Goal: Transaction & Acquisition: Purchase product/service

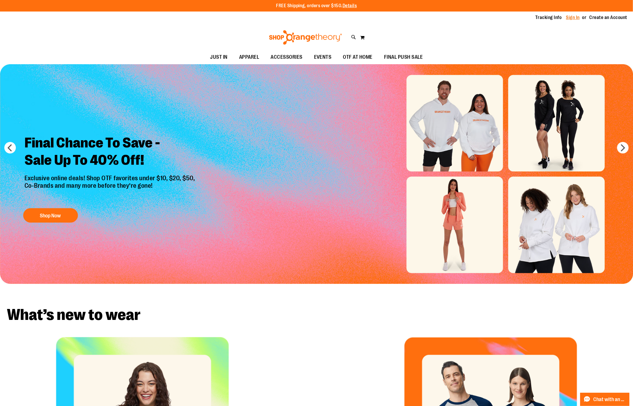
type input "**********"
click at [575, 19] on link "Sign In" at bounding box center [573, 17] width 14 height 6
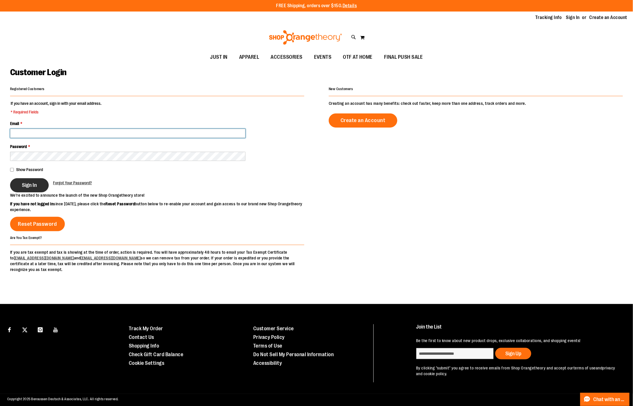
type input "**********"
click at [13, 188] on button "Sign In" at bounding box center [29, 185] width 39 height 14
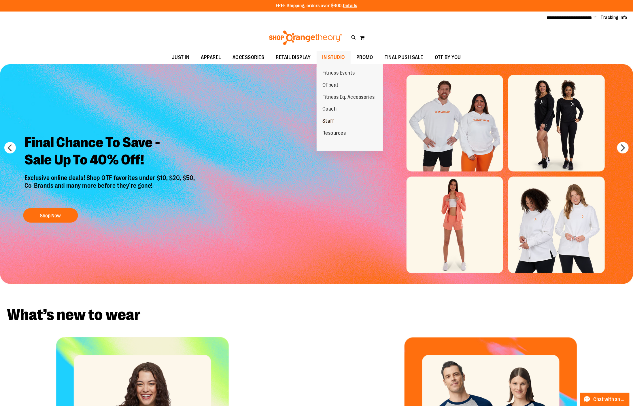
type input "**********"
click at [332, 120] on span "Staff" at bounding box center [328, 121] width 12 height 7
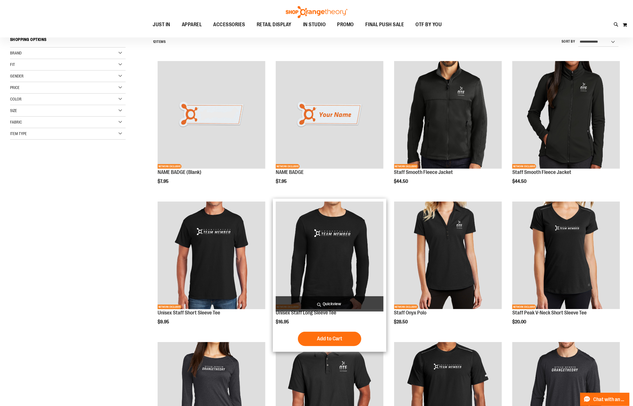
scroll to position [86, 0]
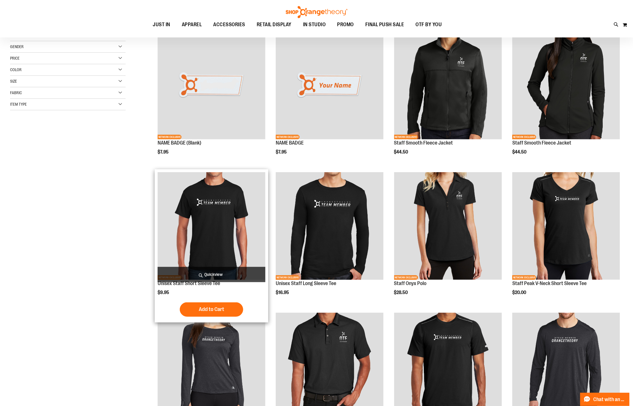
type input "**********"
click at [236, 250] on img "product" at bounding box center [212, 226] width 108 height 108
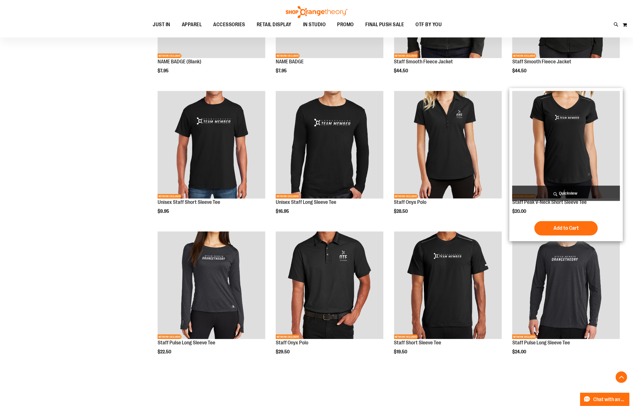
scroll to position [172, 0]
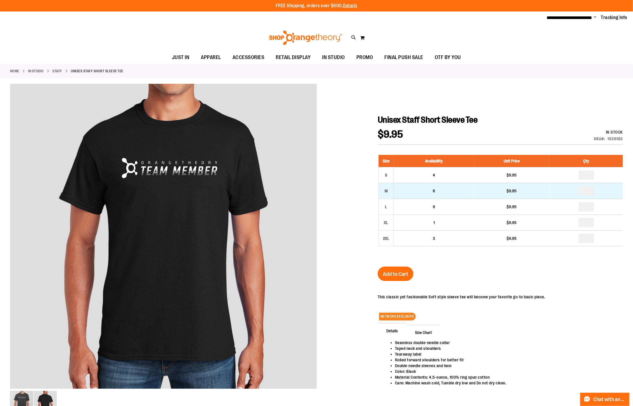
type input "**********"
click at [587, 192] on input "number" at bounding box center [587, 190] width 16 height 9
type input "*"
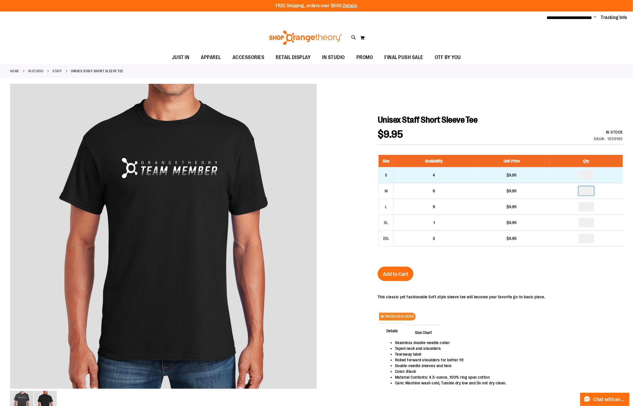
type input "*"
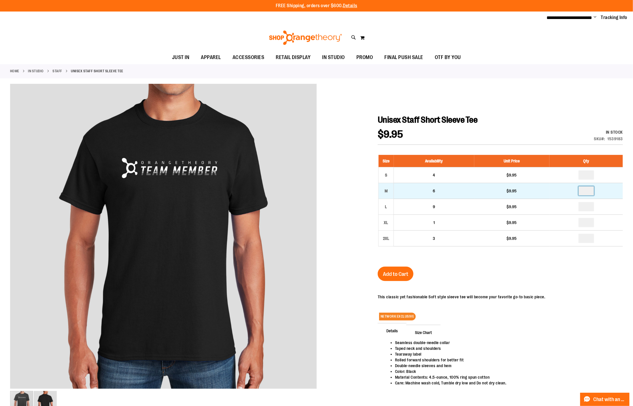
type input "*"
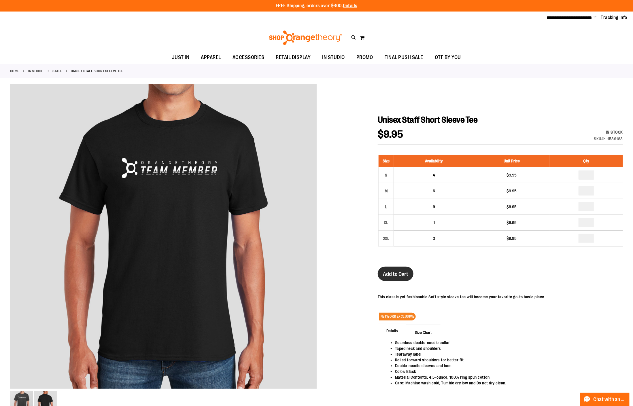
click at [402, 277] on span "Add to Cart" at bounding box center [395, 274] width 25 height 6
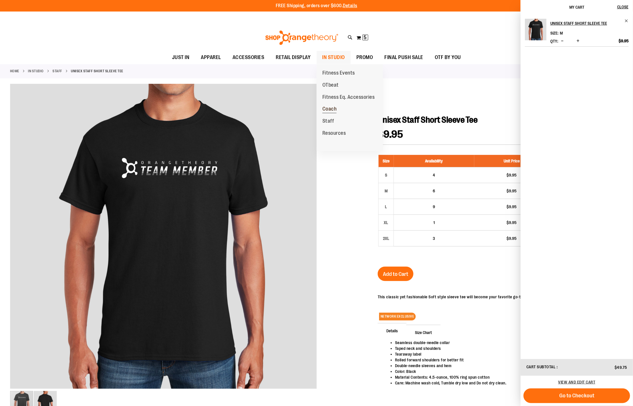
click at [337, 109] on span "Coach" at bounding box center [329, 109] width 14 height 7
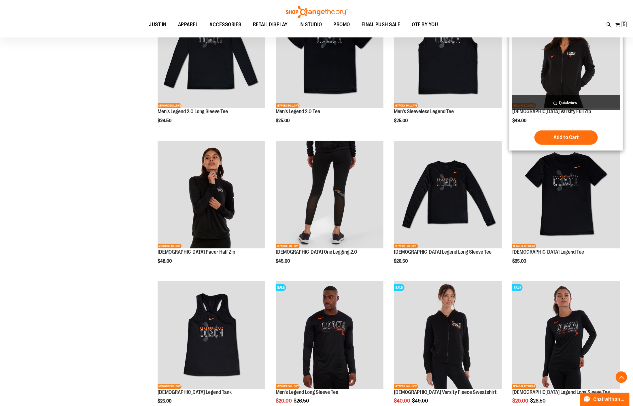
scroll to position [146, 0]
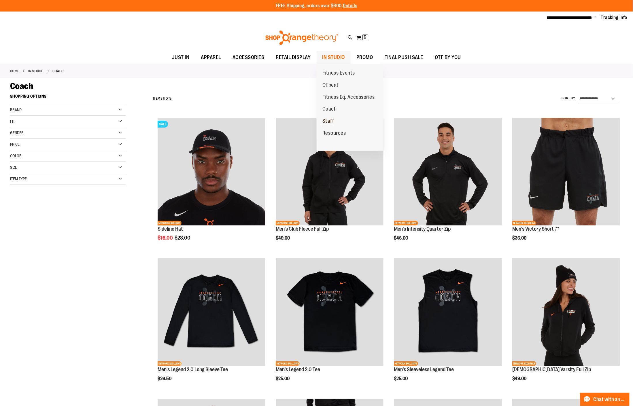
type input "**********"
click at [331, 124] on span "Staff" at bounding box center [328, 121] width 12 height 7
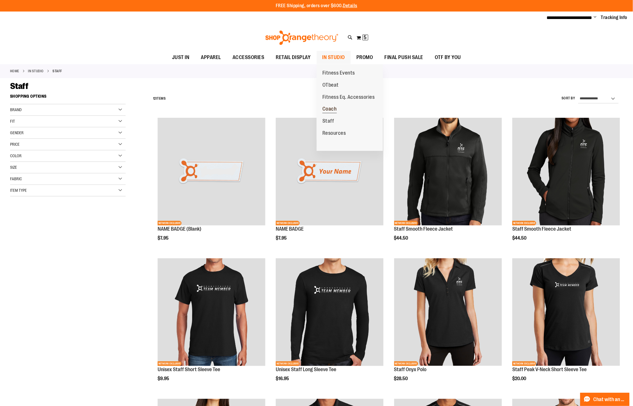
type input "**********"
click at [342, 108] on link "Coach" at bounding box center [330, 109] width 26 height 12
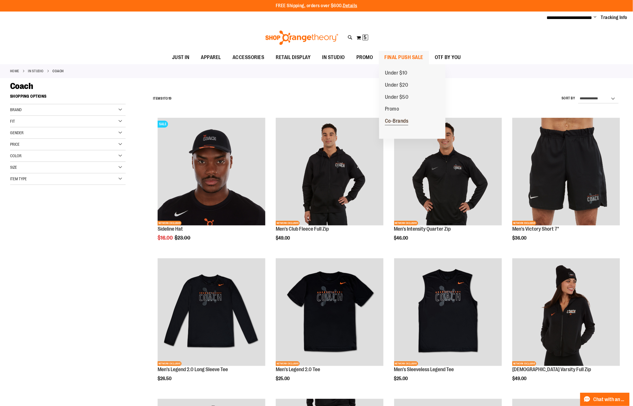
type input "**********"
click at [393, 118] on link "Co-Brands" at bounding box center [396, 121] width 35 height 12
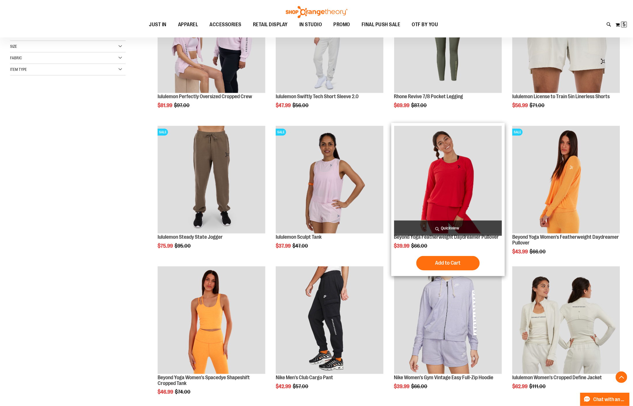
scroll to position [216, 0]
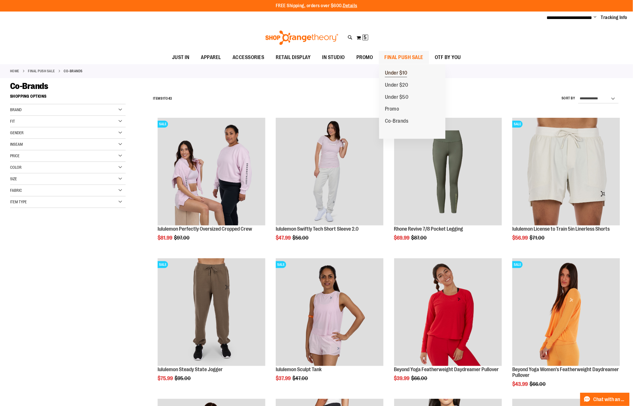
type input "**********"
click at [406, 71] on span "Under $10" at bounding box center [396, 73] width 22 height 7
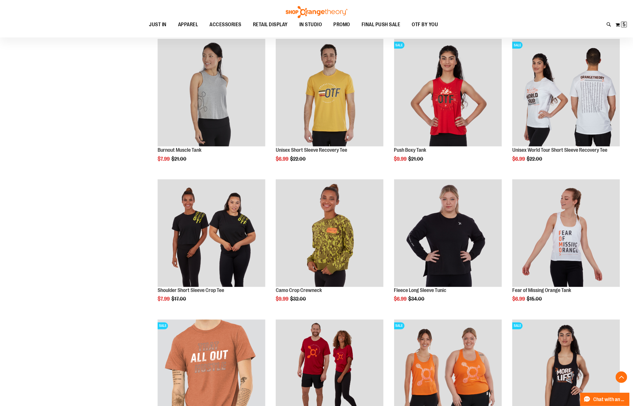
scroll to position [388, 0]
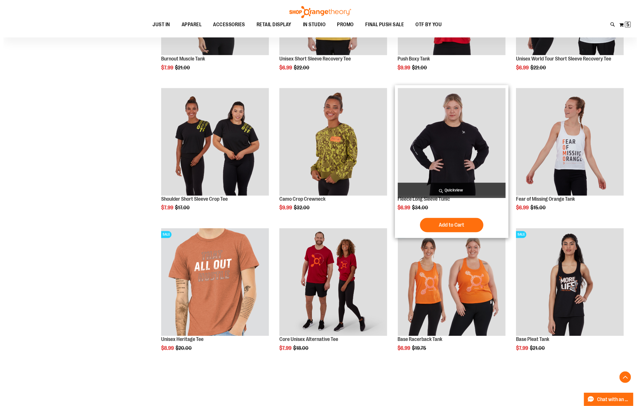
scroll to position [432, 0]
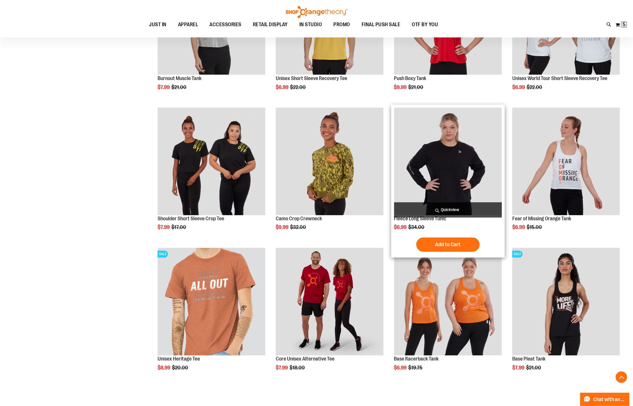
type input "**********"
click at [462, 203] on span "Quickview" at bounding box center [448, 210] width 108 height 15
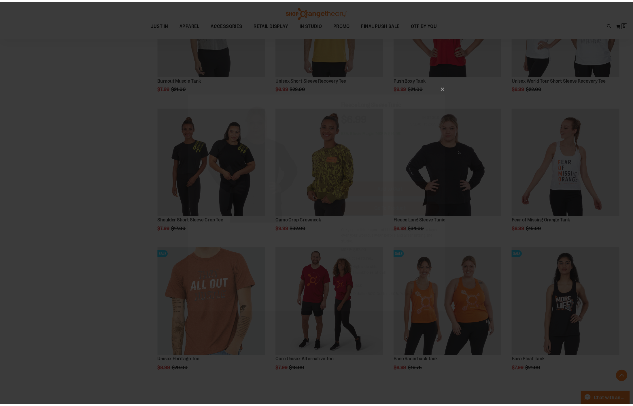
scroll to position [0, 0]
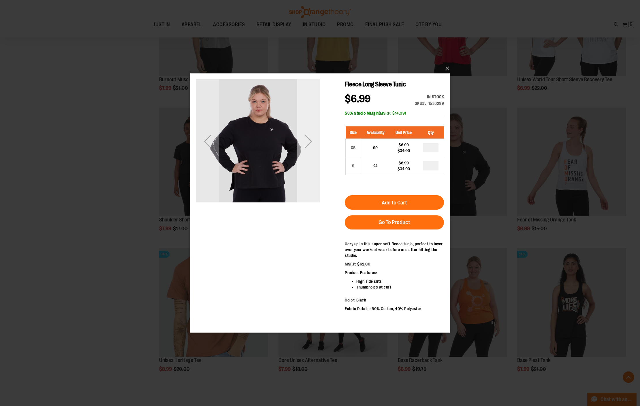
drag, startPoint x: 307, startPoint y: 145, endPoint x: 386, endPoint y: 122, distance: 82.3
click at [306, 144] on div "Next" at bounding box center [308, 140] width 23 height 23
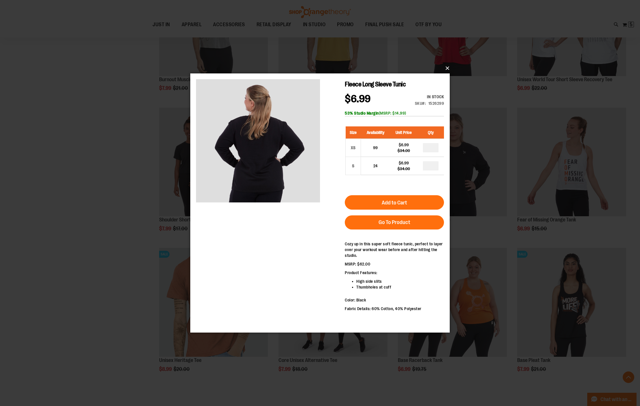
click at [444, 71] on button "×" at bounding box center [321, 68] width 259 height 13
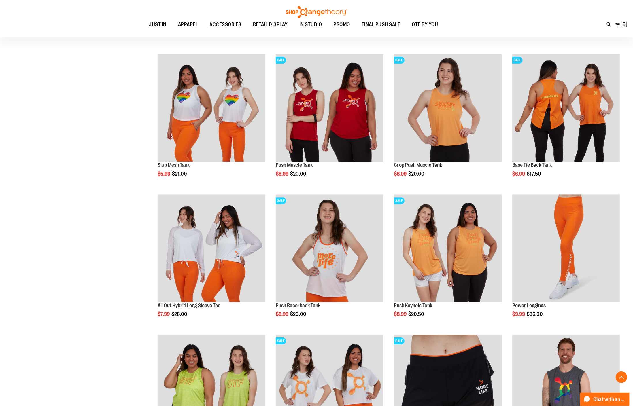
scroll to position [1037, 0]
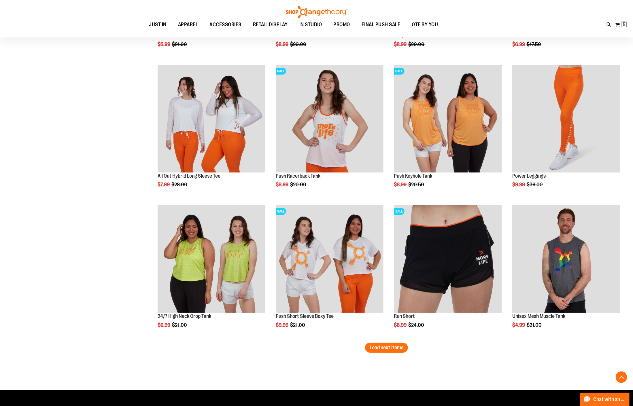
click at [386, 347] on span "Load next items" at bounding box center [387, 348] width 34 height 6
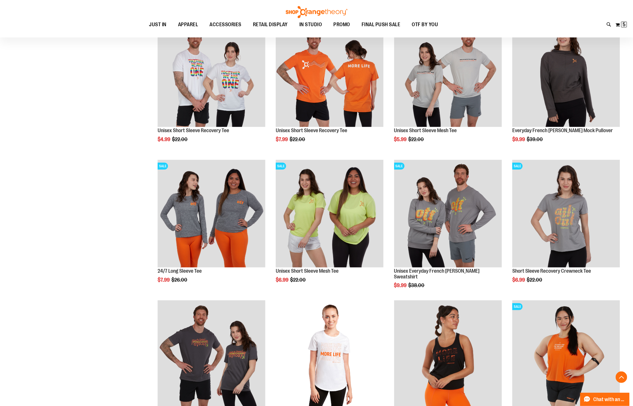
scroll to position [1469, 0]
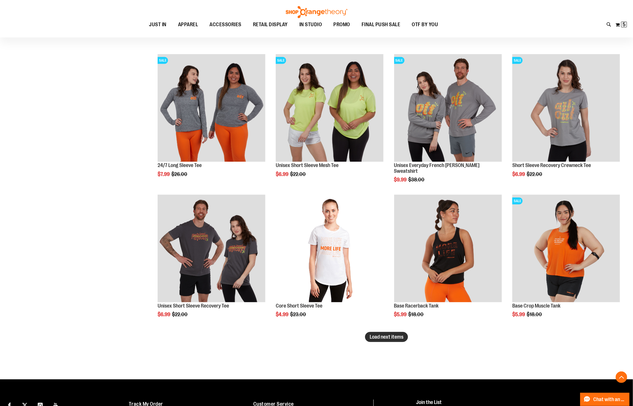
click at [385, 338] on span "Load next items" at bounding box center [387, 337] width 34 height 6
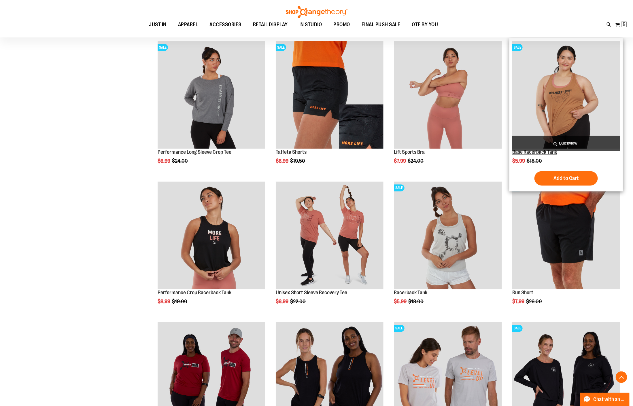
scroll to position [1892, 0]
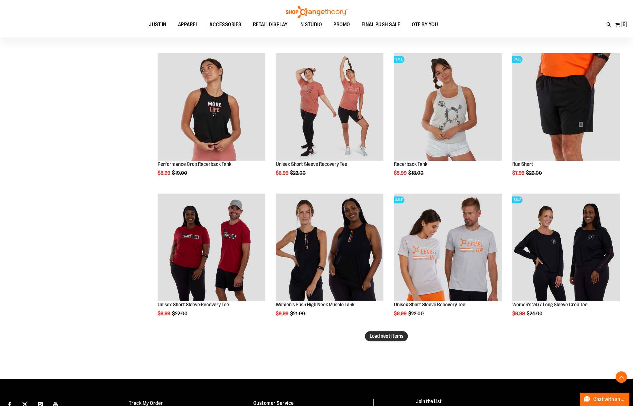
click at [390, 337] on span "Load next items" at bounding box center [387, 337] width 34 height 6
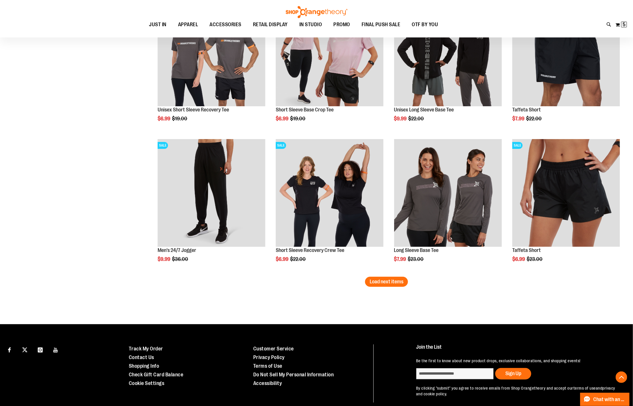
scroll to position [2393, 0]
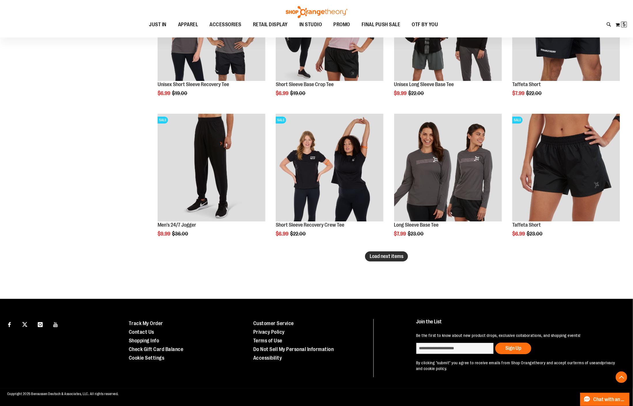
click at [372, 254] on span "Load next items" at bounding box center [387, 257] width 34 height 6
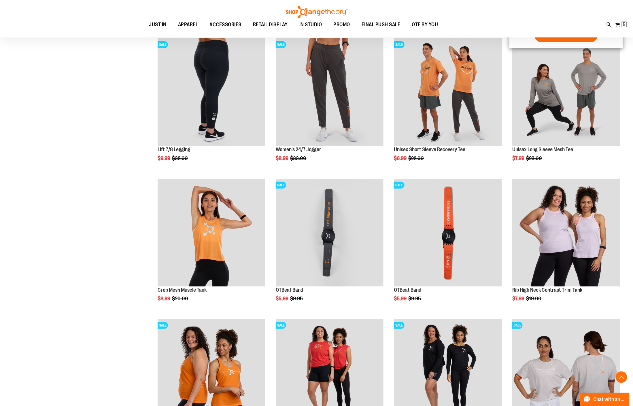
scroll to position [2805, 0]
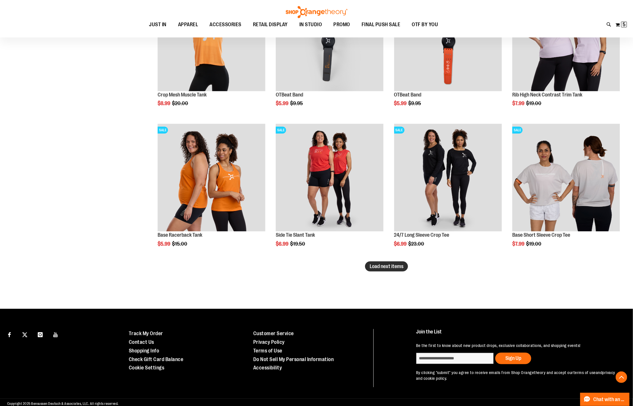
click at [371, 270] on button "Load next items" at bounding box center [386, 267] width 43 height 10
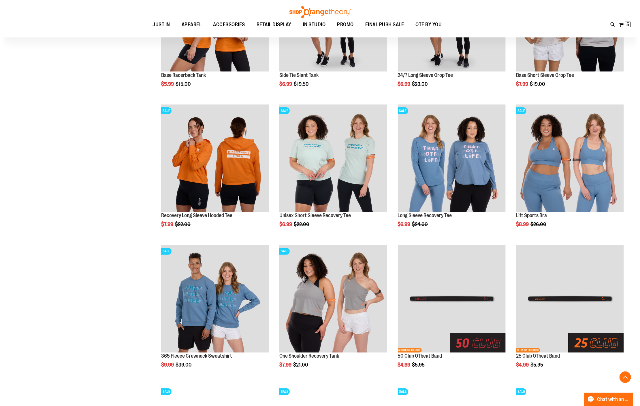
scroll to position [3064, 0]
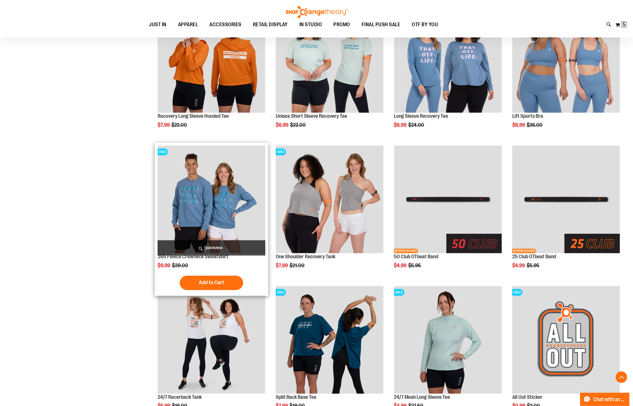
click at [222, 245] on span "Quickview" at bounding box center [212, 248] width 108 height 15
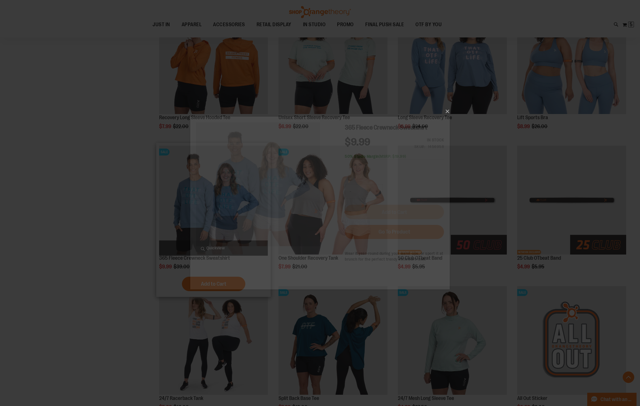
scroll to position [0, 0]
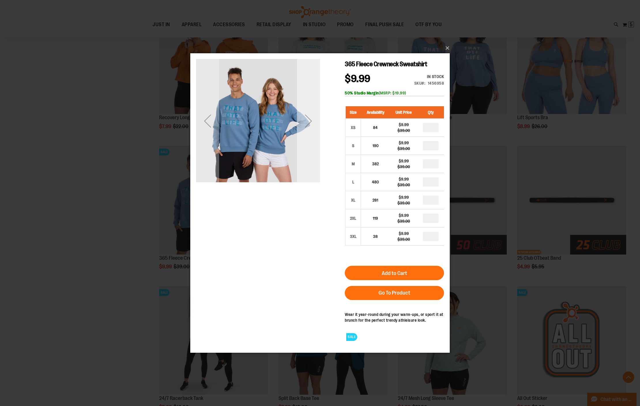
click at [312, 142] on div "Next" at bounding box center [308, 121] width 23 height 124
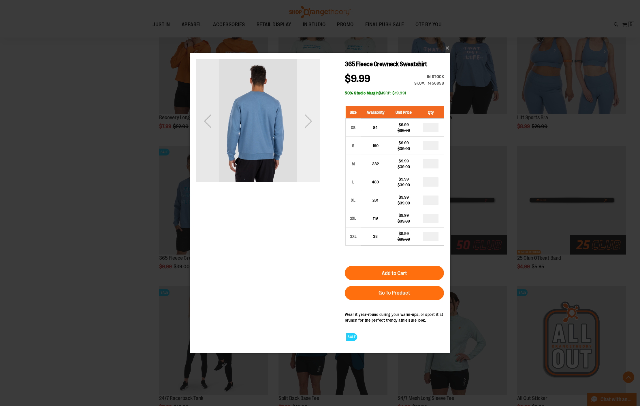
click at [312, 142] on div "Next" at bounding box center [308, 121] width 23 height 124
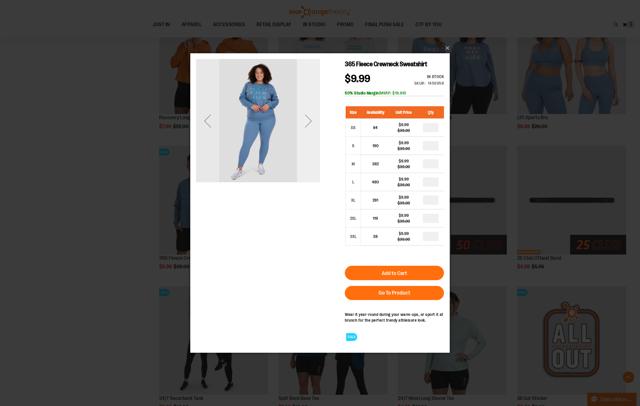
click at [312, 142] on div "Next" at bounding box center [308, 121] width 23 height 124
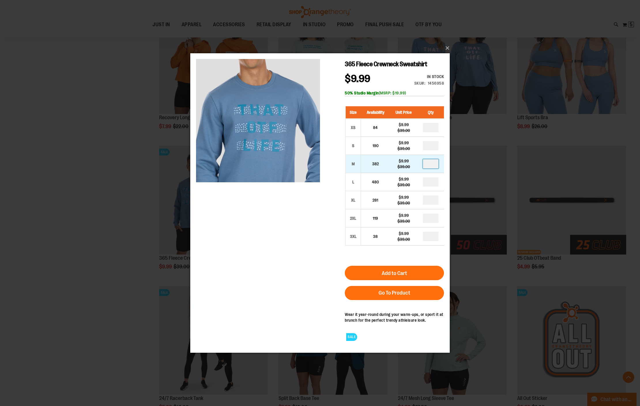
drag, startPoint x: 434, startPoint y: 167, endPoint x: 411, endPoint y: 164, distance: 23.2
click at [411, 164] on tr "M 382 $9.99 $39.00" at bounding box center [395, 164] width 99 height 18
type input "*"
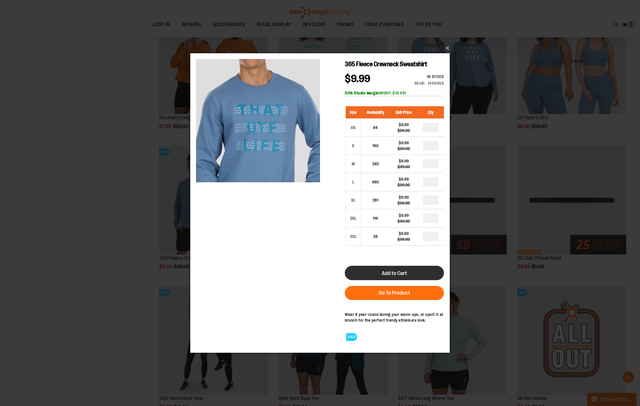
click at [431, 269] on button "Add to Cart" at bounding box center [394, 273] width 99 height 14
click at [445, 48] on button "×" at bounding box center [321, 48] width 259 height 13
click at [447, 50] on button "×" at bounding box center [321, 48] width 259 height 13
click at [627, 24] on div "×" at bounding box center [320, 203] width 640 height 406
click at [445, 47] on button "×" at bounding box center [321, 48] width 259 height 13
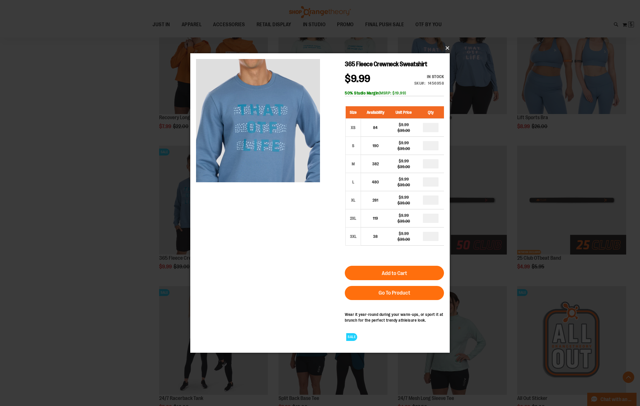
click at [451, 47] on button "×" at bounding box center [321, 48] width 259 height 13
click at [449, 47] on button "×" at bounding box center [321, 48] width 259 height 13
click at [447, 46] on button "×" at bounding box center [321, 48] width 259 height 13
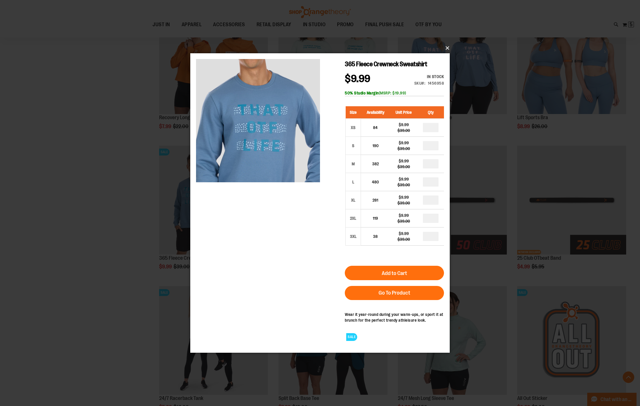
click at [447, 46] on button "×" at bounding box center [321, 48] width 259 height 13
click at [504, 271] on div "×" at bounding box center [320, 203] width 640 height 406
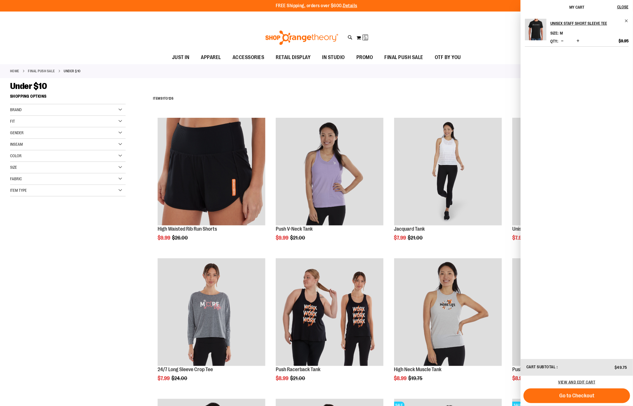
click at [476, 92] on div "**********" at bounding box center [386, 98] width 473 height 15
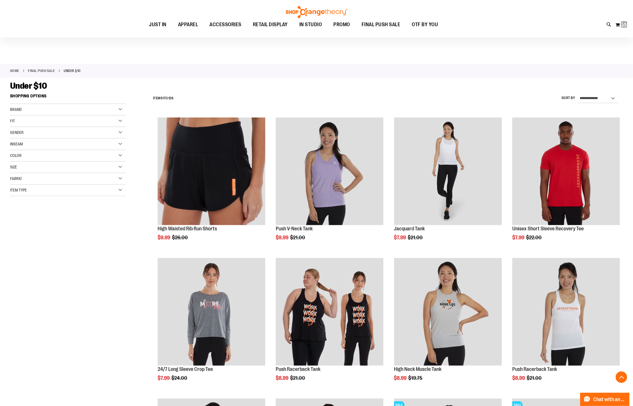
scroll to position [3236, 0]
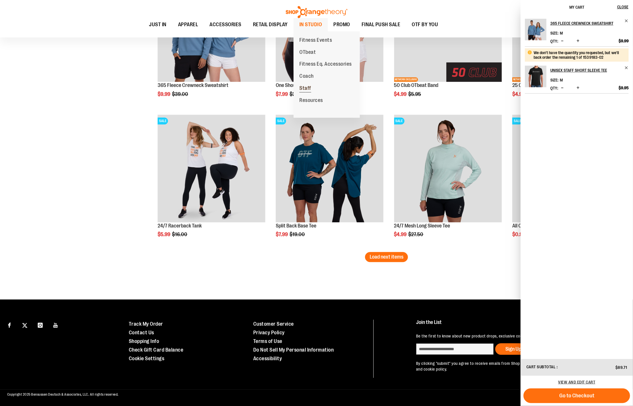
click at [309, 84] on link "Staff" at bounding box center [305, 88] width 23 height 12
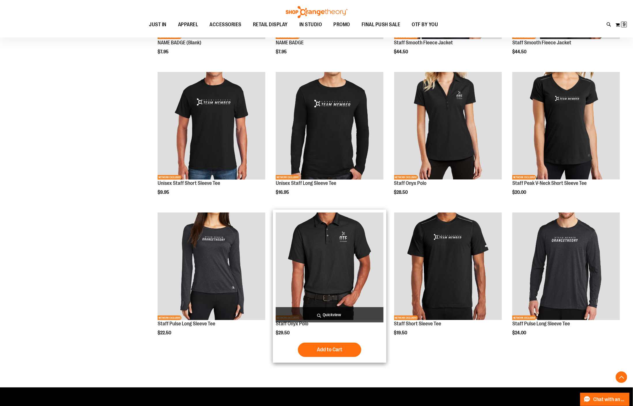
scroll to position [172, 0]
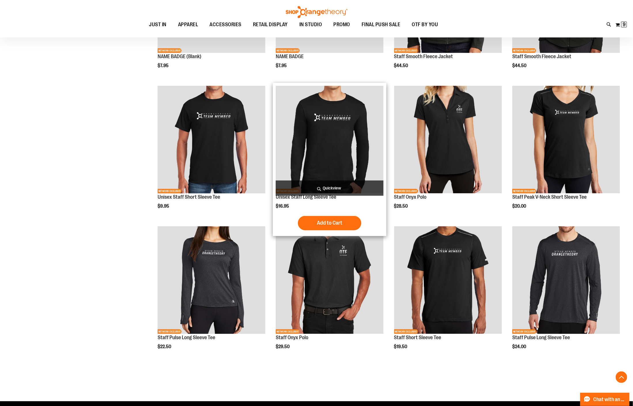
type input "**********"
click at [346, 197] on h2 "Unisex Staff Long Sleeve Tee" at bounding box center [330, 198] width 108 height 6
click at [345, 137] on img "product" at bounding box center [330, 140] width 108 height 108
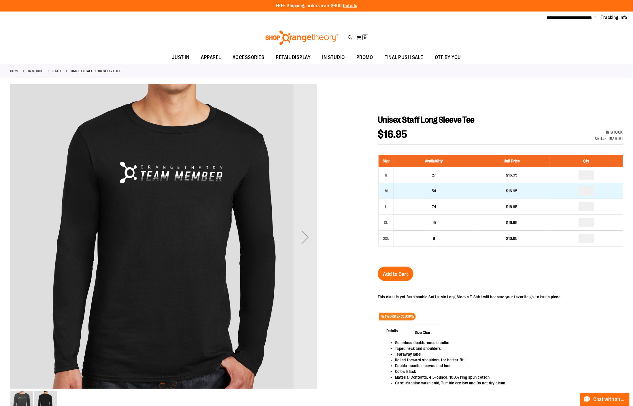
type input "**********"
drag, startPoint x: 590, startPoint y: 191, endPoint x: 540, endPoint y: 187, distance: 49.8
click at [549, 188] on tr "M 54 $16.95" at bounding box center [501, 191] width 244 height 16
type input "*"
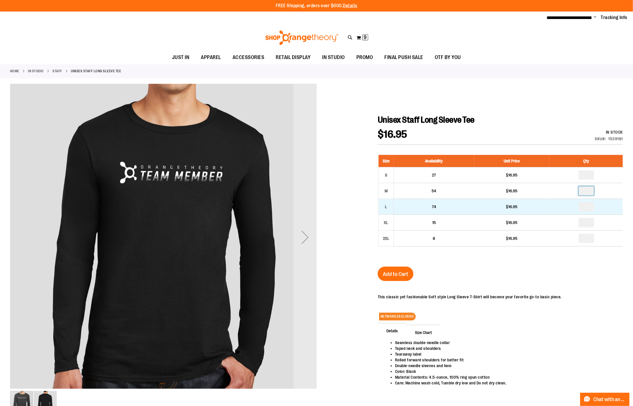
type input "*"
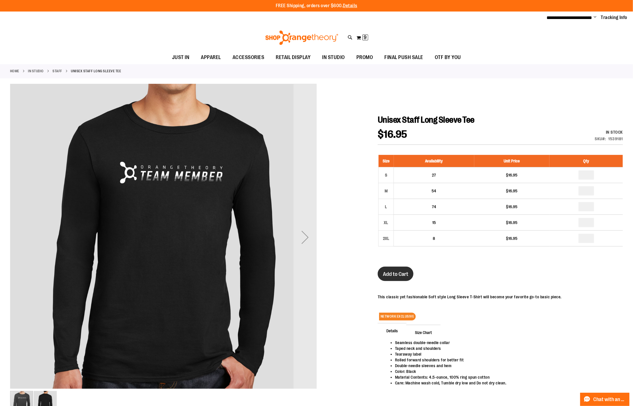
click at [389, 271] on button "Add to Cart" at bounding box center [396, 274] width 36 height 14
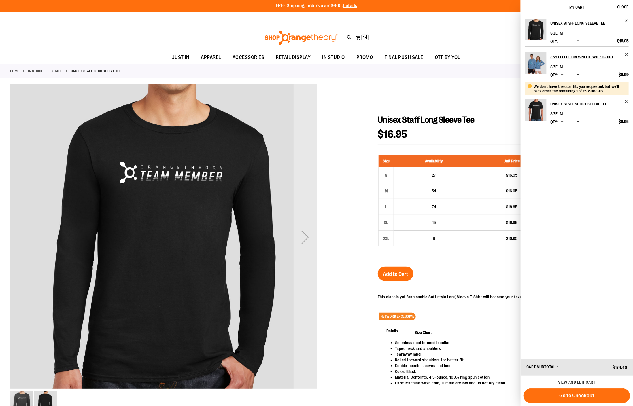
drag, startPoint x: 579, startPoint y: 122, endPoint x: 579, endPoint y: 104, distance: 18.2
click at [579, 122] on span "Increase product quantity" at bounding box center [578, 122] width 3 height 6
click at [578, 41] on span "Increase product quantity" at bounding box center [578, 41] width 3 height 6
click at [578, 39] on span "Increase product quantity" at bounding box center [578, 41] width 3 height 6
click at [627, 54] on span "Remove item" at bounding box center [626, 54] width 4 height 4
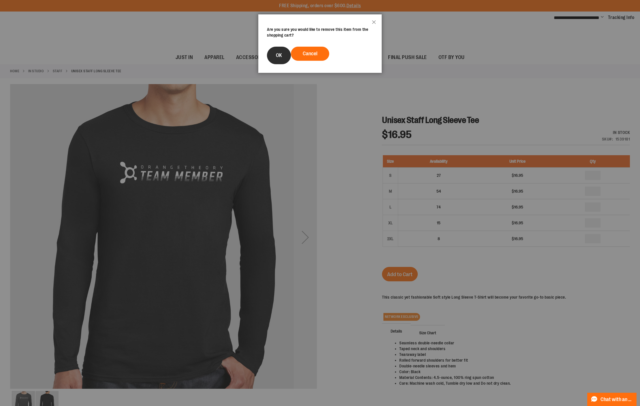
click at [275, 56] on button "OK" at bounding box center [279, 56] width 24 height 18
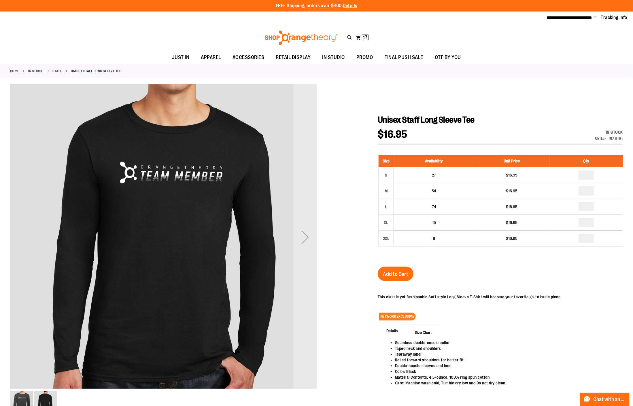
click at [596, 17] on span "Change" at bounding box center [595, 17] width 3 height 5
click at [362, 33] on button "My Cart 17 17 items" at bounding box center [362, 37] width 13 height 9
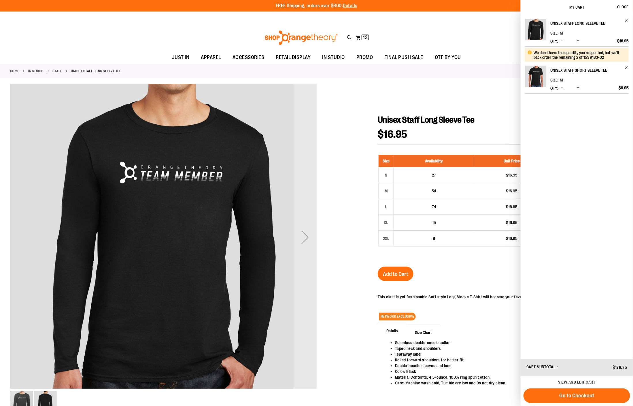
click at [564, 86] on button "Decrease product quantity" at bounding box center [562, 88] width 5 height 6
click at [561, 41] on span "Decrease product quantity" at bounding box center [562, 41] width 3 height 6
click at [562, 41] on span "Decrease product quantity" at bounding box center [562, 41] width 3 height 6
click at [561, 41] on span "Decrease product quantity" at bounding box center [562, 41] width 3 height 6
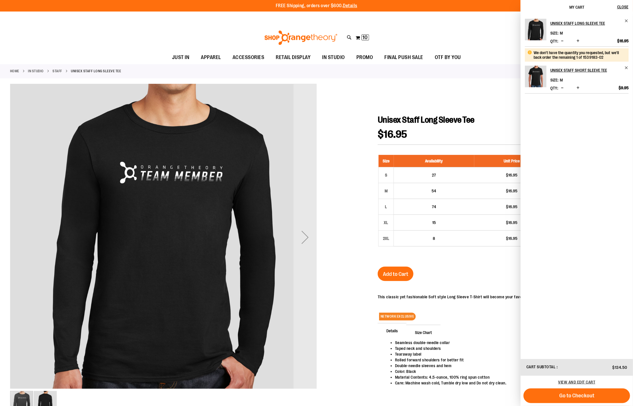
click at [508, 105] on div at bounding box center [316, 253] width 613 height 338
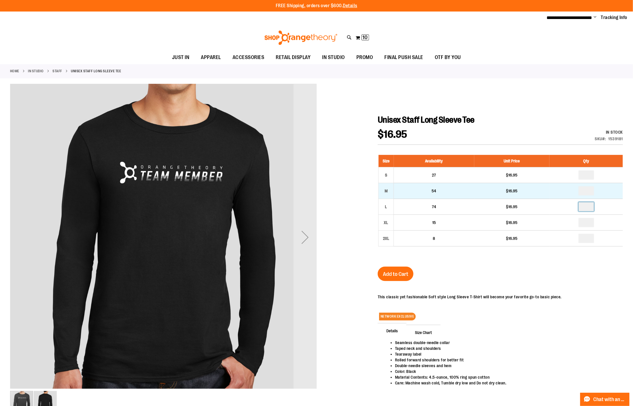
drag, startPoint x: 592, startPoint y: 208, endPoint x: 514, endPoint y: 187, distance: 80.8
click at [520, 188] on tbody "S 27 $16.95 * M 54 $16.95 * L 74" at bounding box center [501, 206] width 244 height 79
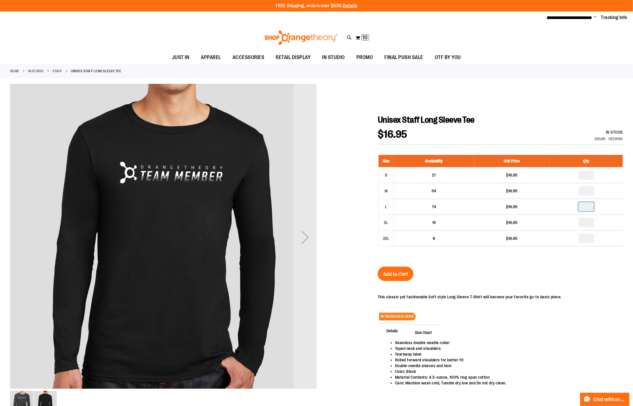
type input "*"
click at [389, 277] on span "Add to Cart" at bounding box center [395, 274] width 25 height 6
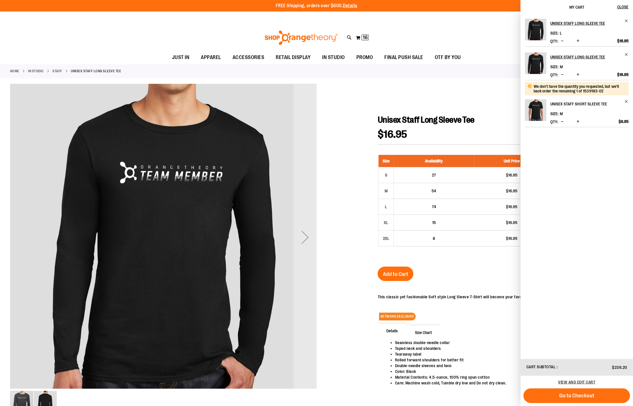
click at [569, 101] on h2 "Unisex Staff Short Sleeve Tee" at bounding box center [585, 103] width 71 height 9
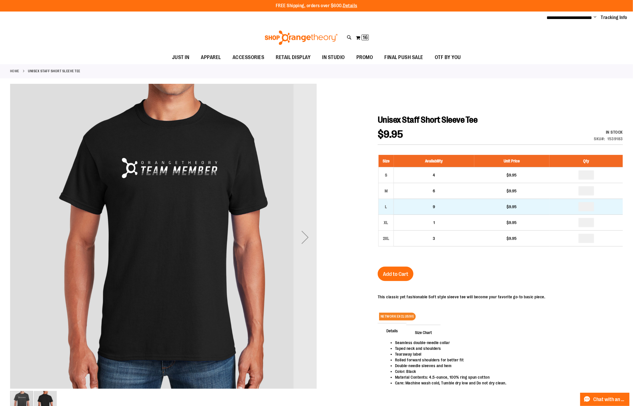
type input "**********"
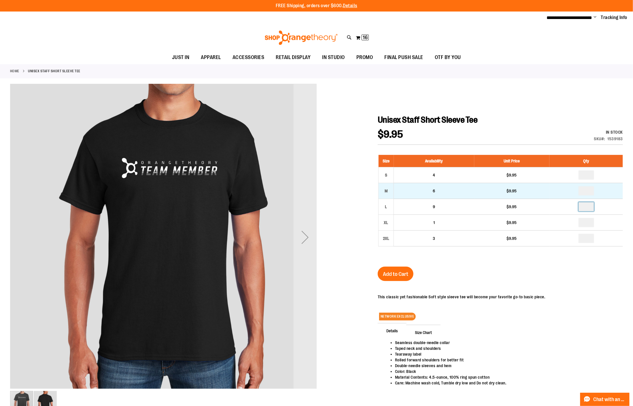
drag, startPoint x: 589, startPoint y: 210, endPoint x: 550, endPoint y: 195, distance: 41.4
click at [549, 201] on tr "L 9 $9.95" at bounding box center [501, 207] width 244 height 16
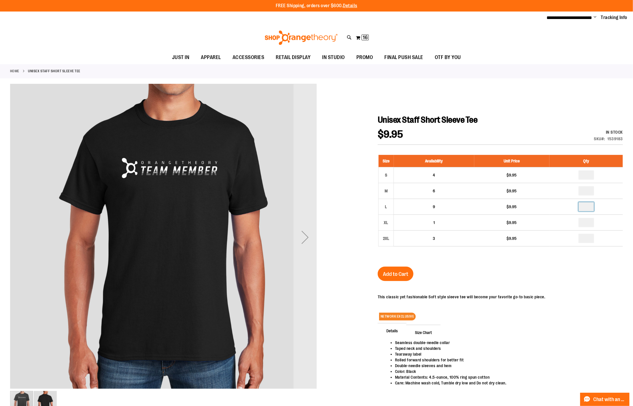
type input "*"
click at [407, 271] on button "Add to Cart" at bounding box center [396, 274] width 36 height 14
click at [591, 16] on span "**********" at bounding box center [570, 18] width 46 height 4
click at [581, 18] on span "**********" at bounding box center [570, 18] width 46 height 4
click at [356, 38] on button "My Cart 16 16 items" at bounding box center [363, 37] width 14 height 9
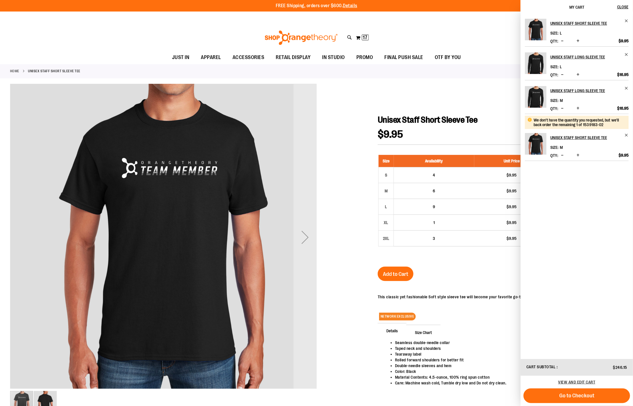
click at [561, 105] on span "Decrease product quantity" at bounding box center [562, 108] width 3 height 6
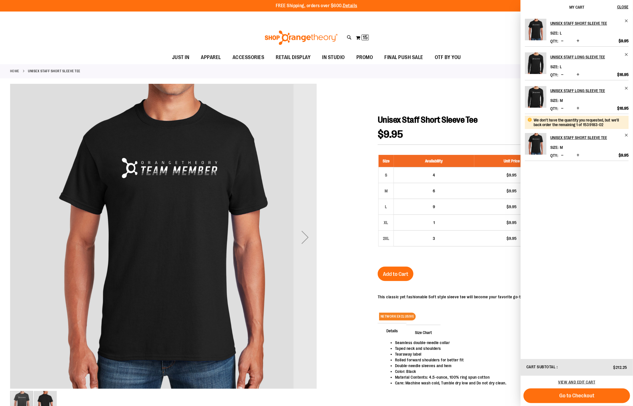
click at [561, 105] on span "Decrease product quantity" at bounding box center [562, 108] width 3 height 6
click at [562, 108] on span "Decrease product quantity" at bounding box center [562, 108] width 3 height 6
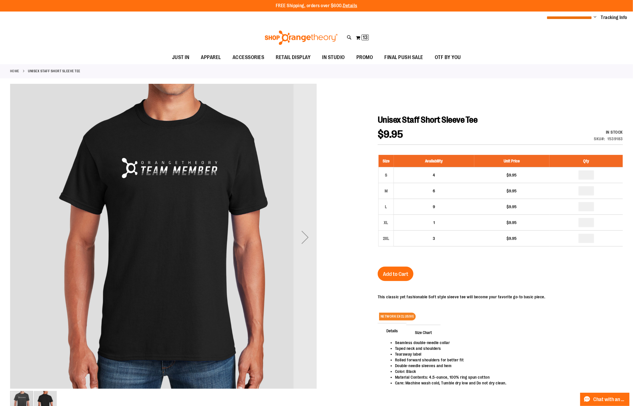
type input "**********"
click at [589, 18] on span "**********" at bounding box center [570, 18] width 46 height 4
click at [595, 17] on span "Change" at bounding box center [595, 17] width 3 height 5
click at [360, 33] on div "My Cart 13 13 items My Cart 13 My Cart Close Recently added item(s) Unisex Staf…" at bounding box center [363, 37] width 14 height 9
click at [360, 34] on button "My Cart 13 13 items" at bounding box center [363, 37] width 14 height 9
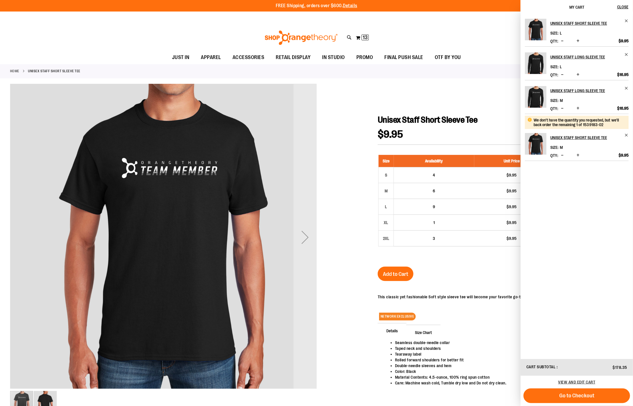
click at [563, 108] on span "Decrease product quantity" at bounding box center [562, 108] width 3 height 6
click at [492, 102] on div at bounding box center [316, 253] width 613 height 338
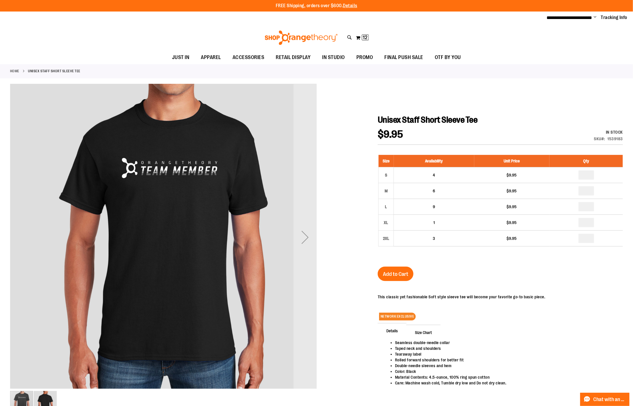
click at [573, 94] on div at bounding box center [316, 253] width 613 height 338
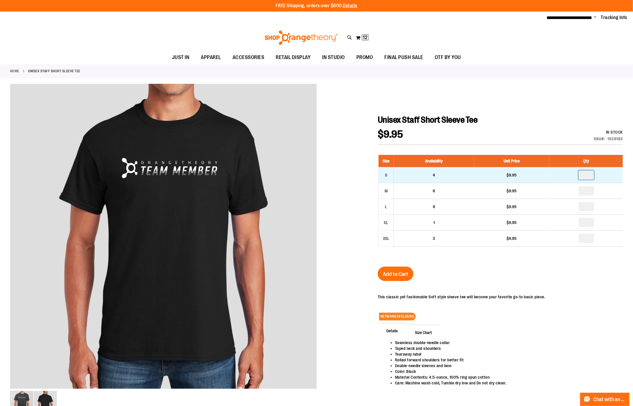
drag, startPoint x: 589, startPoint y: 175, endPoint x: 575, endPoint y: 175, distance: 13.8
click at [575, 175] on td at bounding box center [586, 175] width 73 height 16
type input "*"
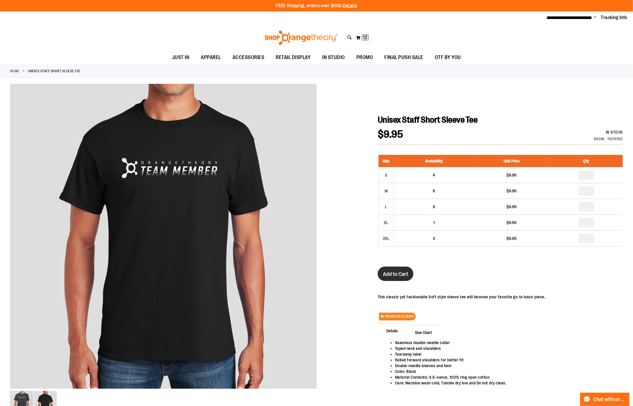
click at [403, 268] on button "Add to Cart" at bounding box center [396, 274] width 36 height 14
